Goal: Information Seeking & Learning: Learn about a topic

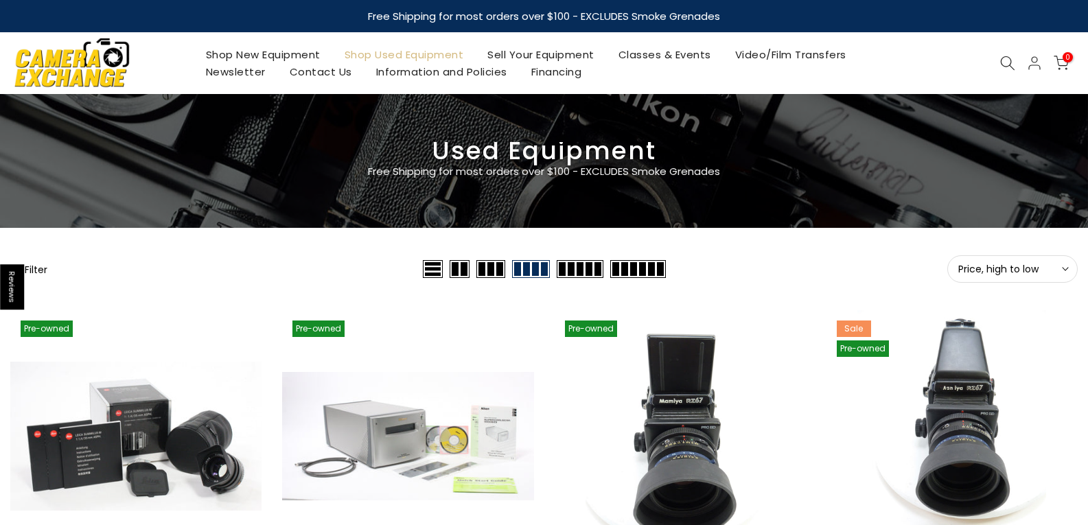
click at [1003, 266] on span "Price, high to low" at bounding box center [1013, 269] width 109 height 12
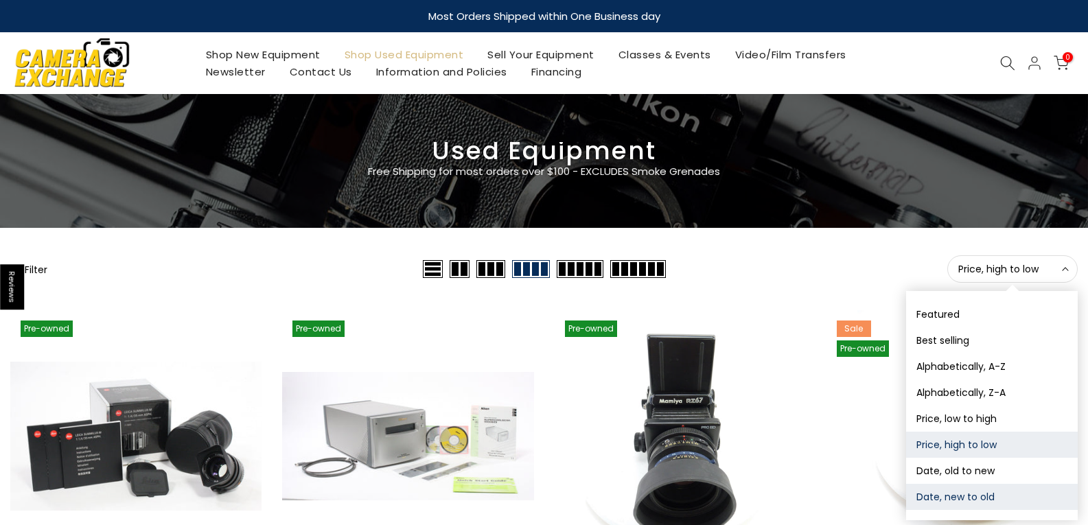
click at [977, 497] on button "Date, new to old" at bounding box center [993, 497] width 172 height 26
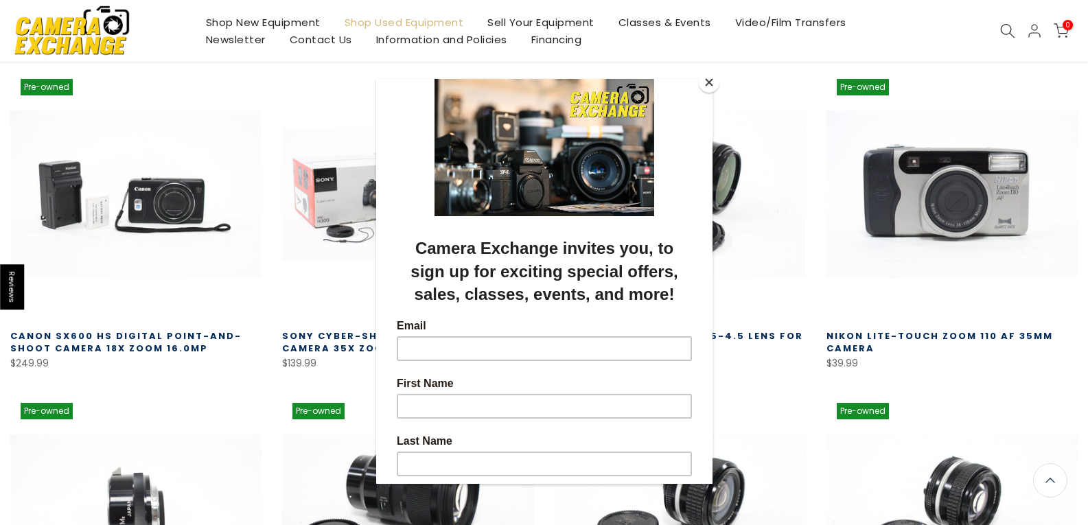
scroll to position [240, 0]
click at [711, 78] on button "Close" at bounding box center [709, 82] width 21 height 21
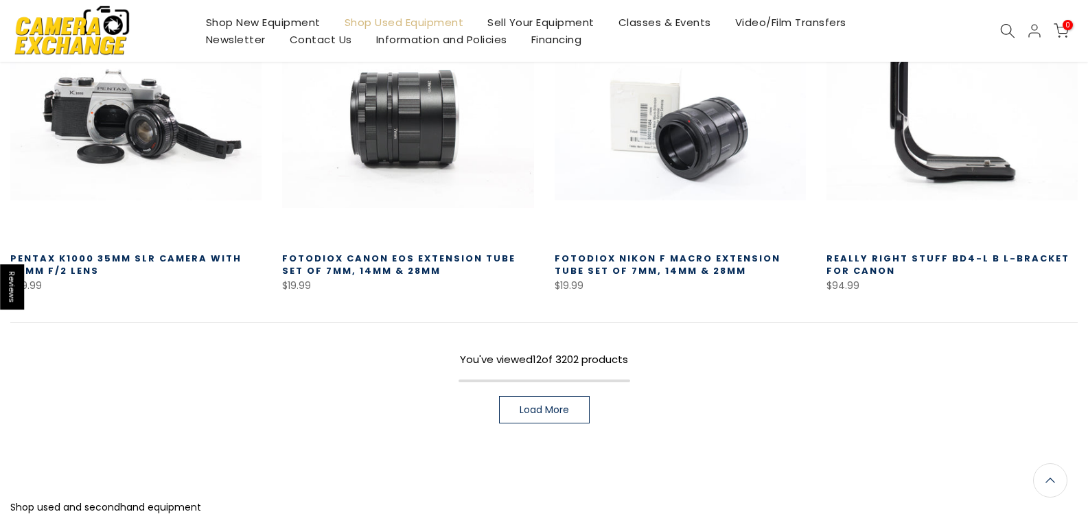
scroll to position [996, 0]
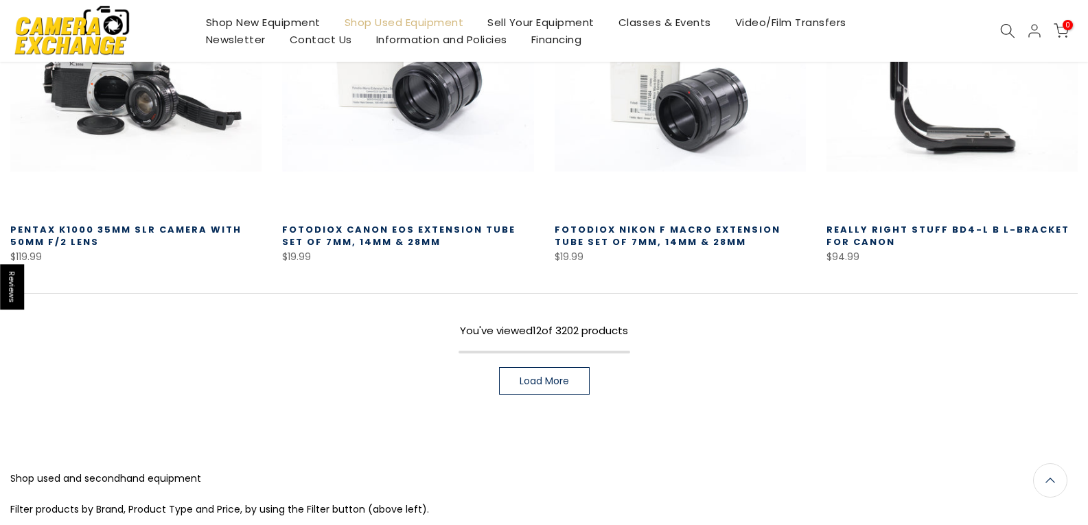
click at [538, 386] on span "Load More" at bounding box center [544, 381] width 49 height 10
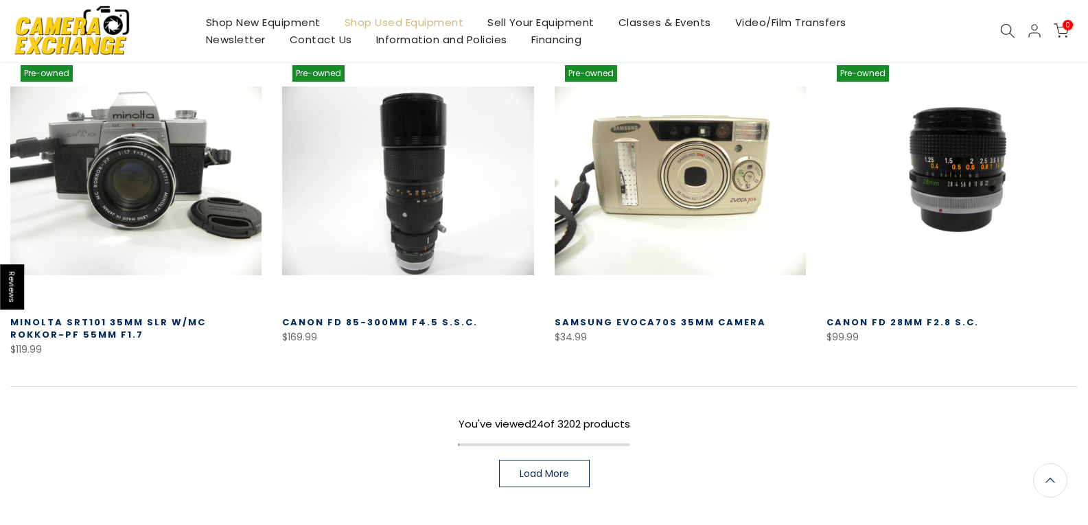
scroll to position [1889, 0]
click at [534, 469] on span "Load More" at bounding box center [544, 474] width 49 height 10
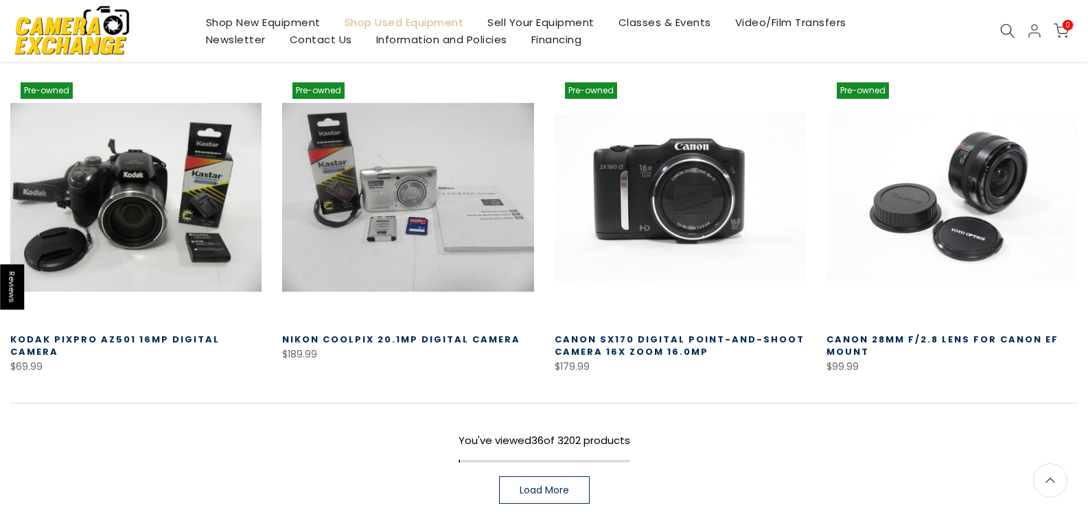
scroll to position [2920, 0]
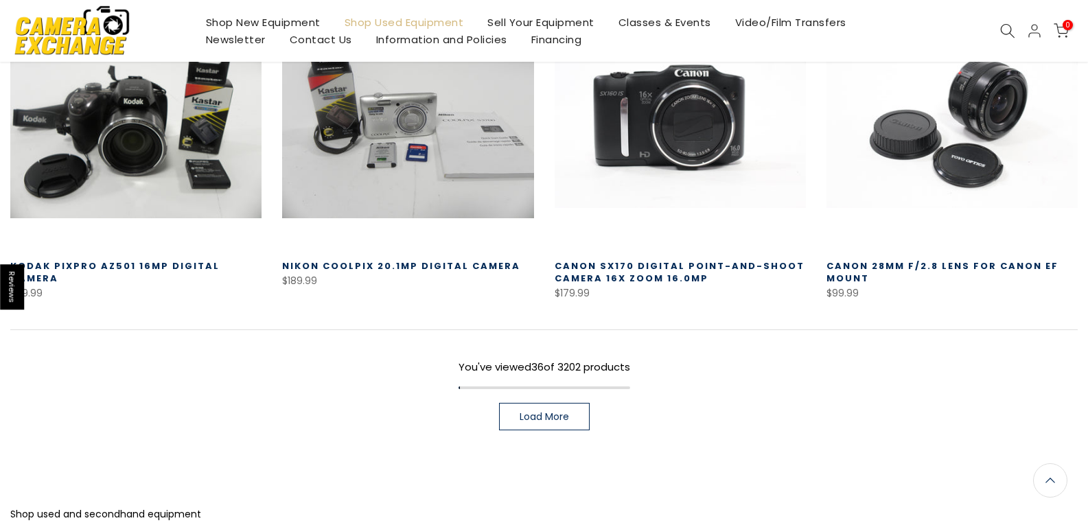
click at [531, 412] on span "Load More" at bounding box center [544, 417] width 49 height 10
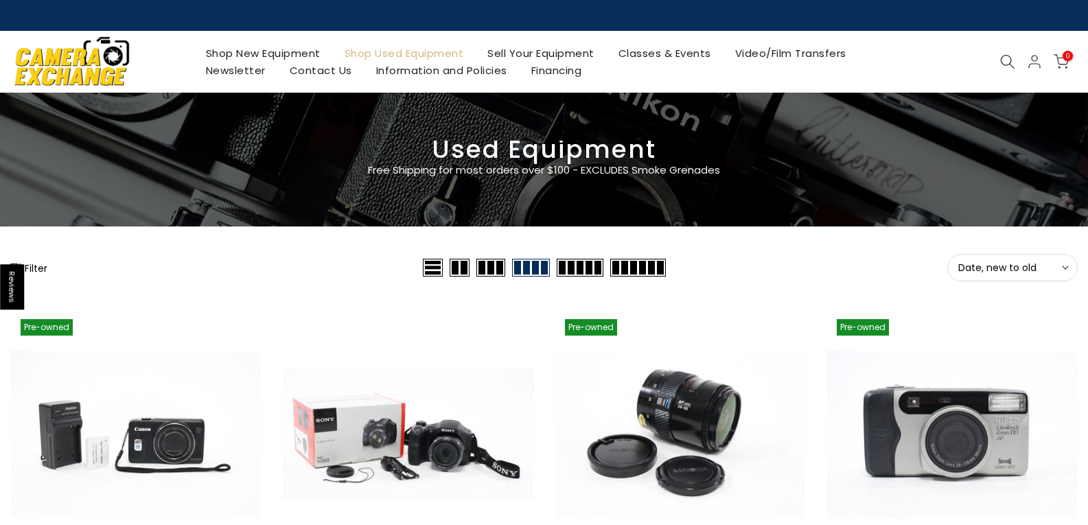
click at [35, 266] on button "Filter" at bounding box center [28, 268] width 37 height 14
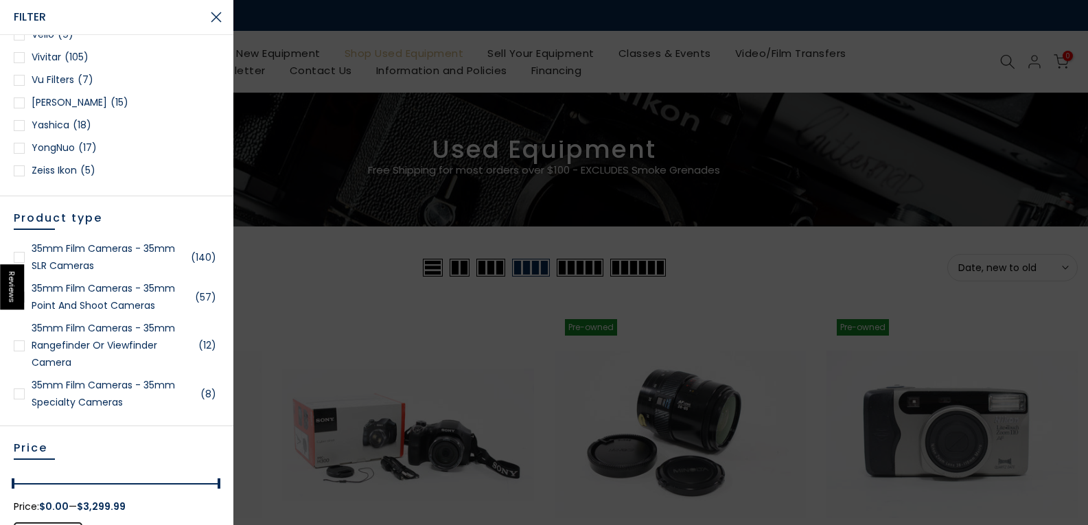
scroll to position [2095, 0]
click at [65, 49] on span "(105)" at bounding box center [77, 54] width 24 height 17
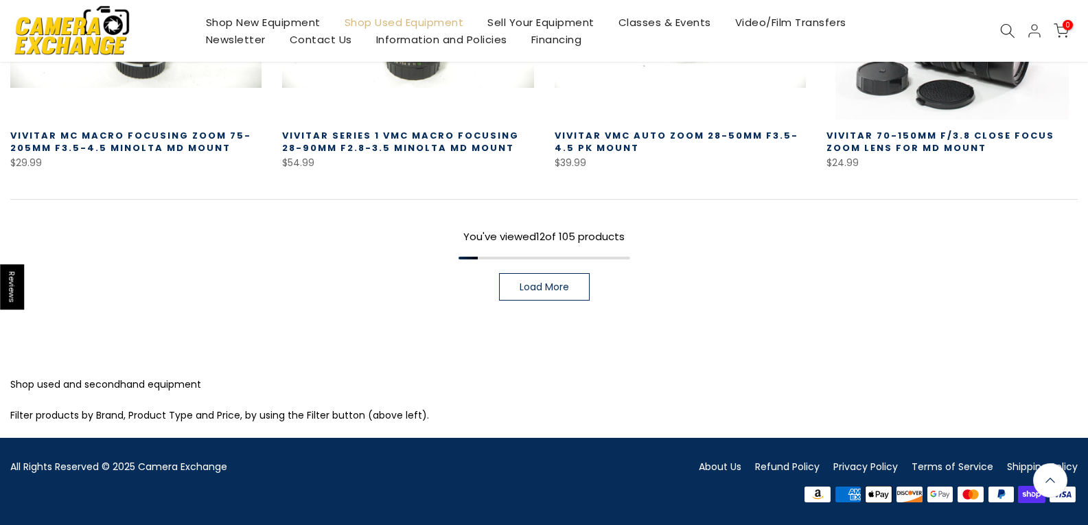
scroll to position [1156, 0]
click at [560, 291] on span "Load More" at bounding box center [544, 287] width 49 height 10
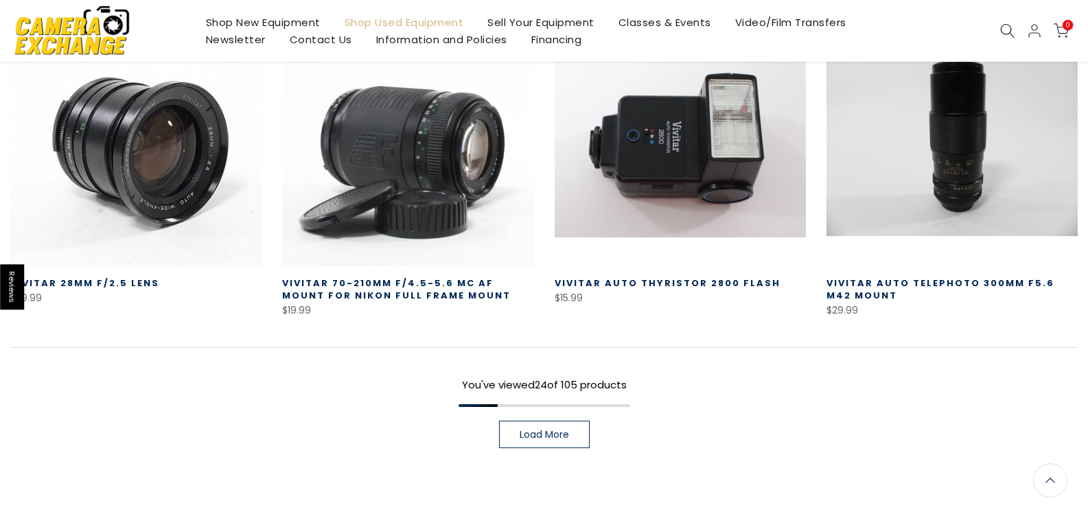
scroll to position [2049, 0]
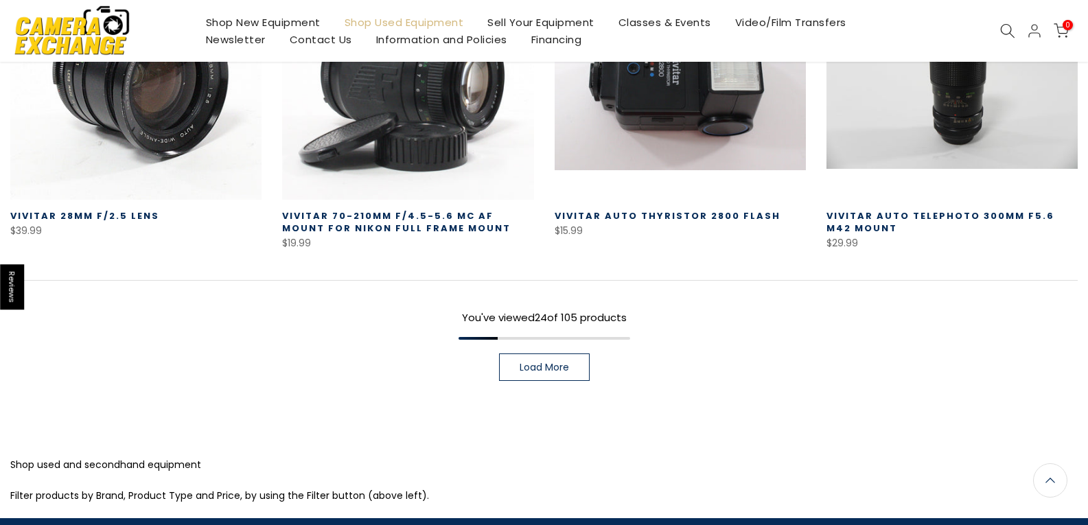
click at [532, 369] on span "Load More" at bounding box center [544, 368] width 49 height 10
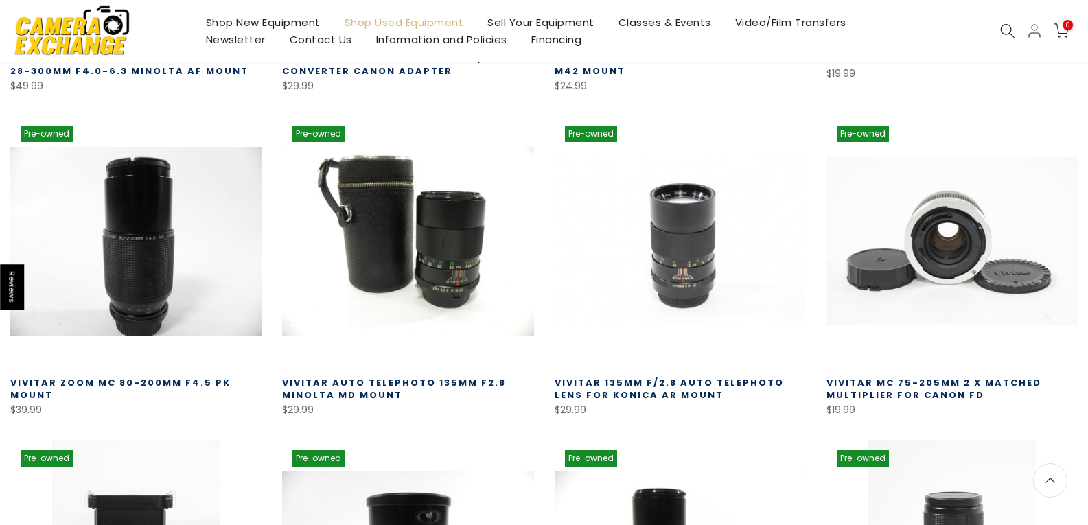
scroll to position [2530, 0]
